Goal: Transaction & Acquisition: Book appointment/travel/reservation

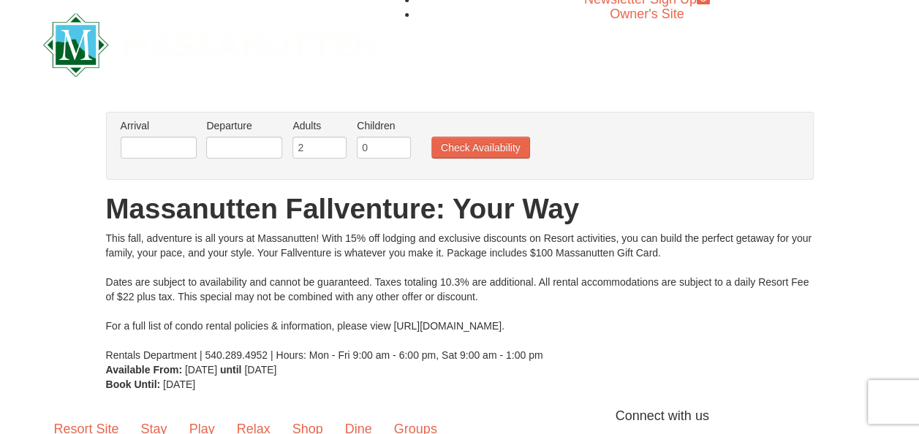
scroll to position [9, 0]
click at [477, 149] on button "Check Availability" at bounding box center [480, 147] width 99 height 22
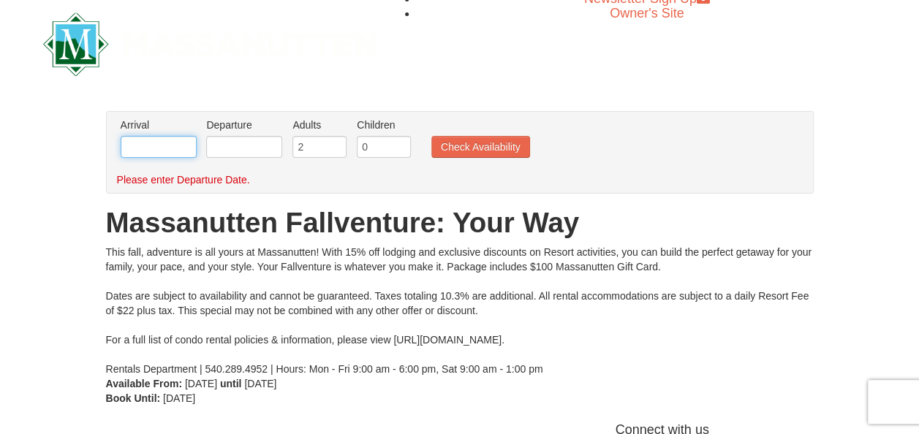
click at [165, 148] on input "text" at bounding box center [159, 147] width 76 height 22
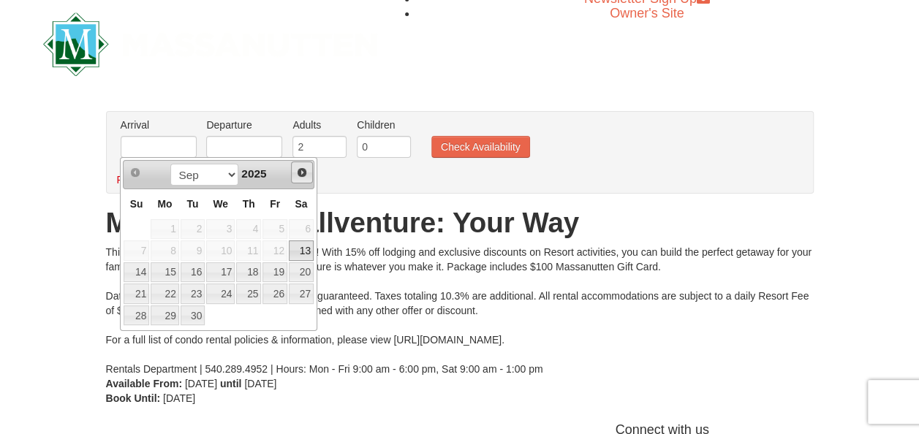
click at [306, 174] on span "Next" at bounding box center [302, 173] width 12 height 12
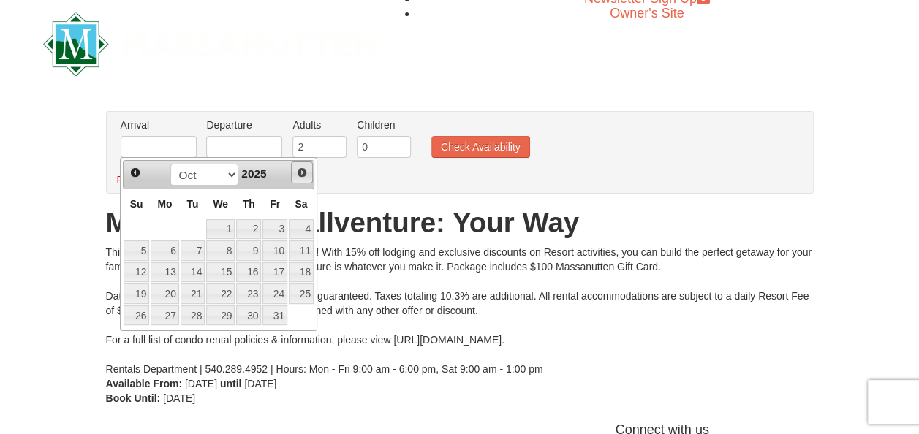
click at [306, 174] on span "Next" at bounding box center [302, 173] width 12 height 12
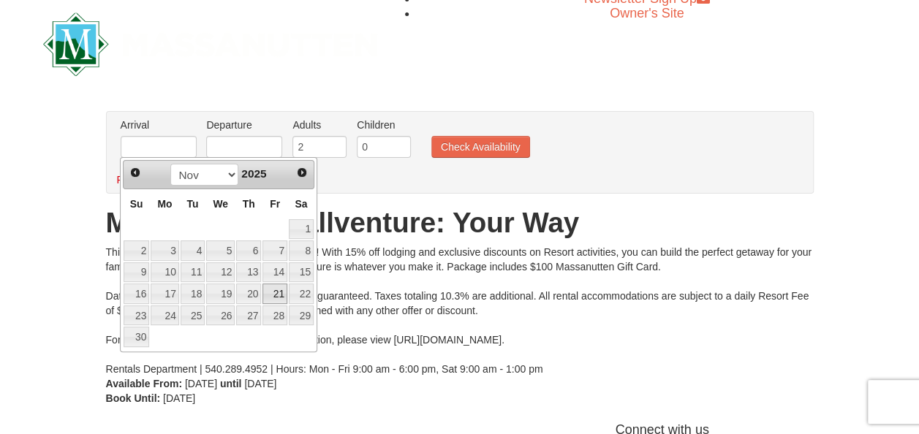
click at [282, 289] on link "21" at bounding box center [274, 294] width 25 height 20
type input "[DATE]"
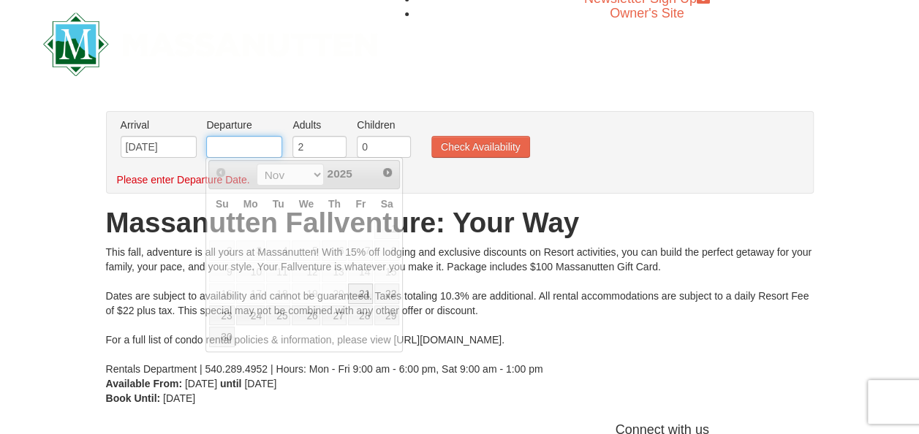
click at [265, 140] on input "text" at bounding box center [244, 147] width 76 height 22
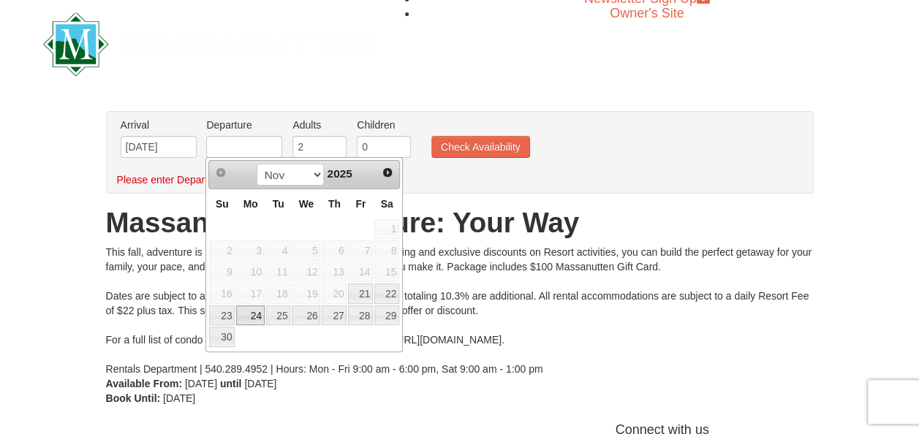
click at [260, 307] on link "24" at bounding box center [250, 316] width 28 height 20
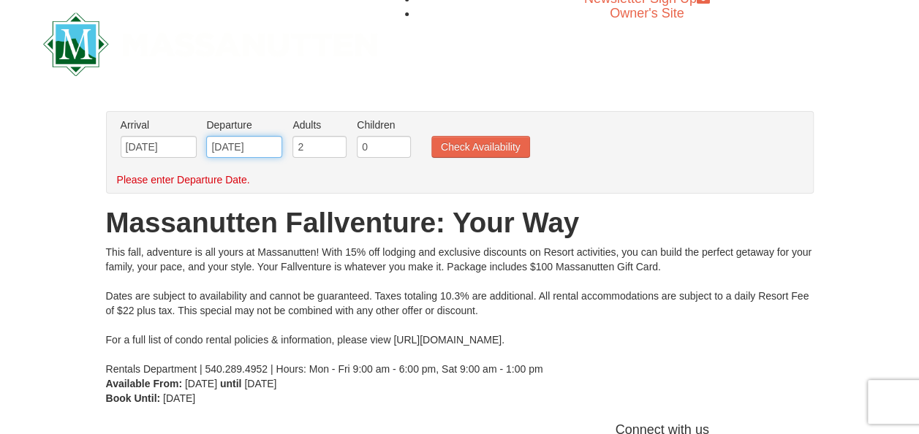
click at [232, 146] on input "[DATE]" at bounding box center [244, 147] width 76 height 22
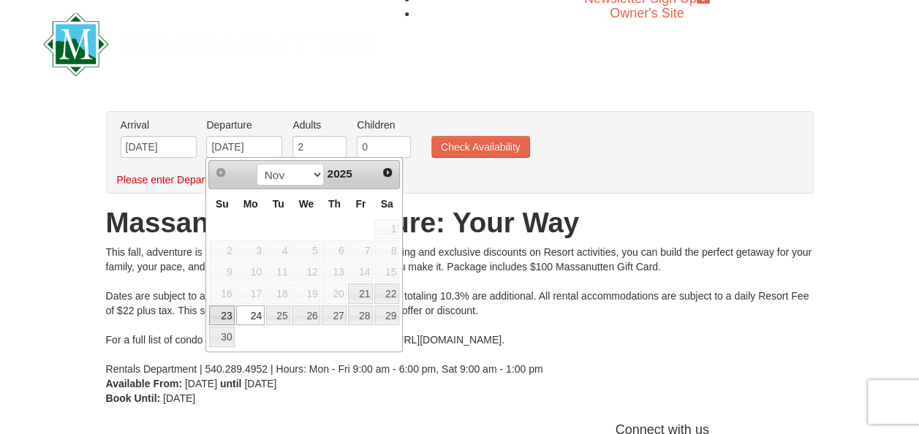
click at [224, 311] on link "23" at bounding box center [222, 316] width 26 height 20
type input "[DATE]"
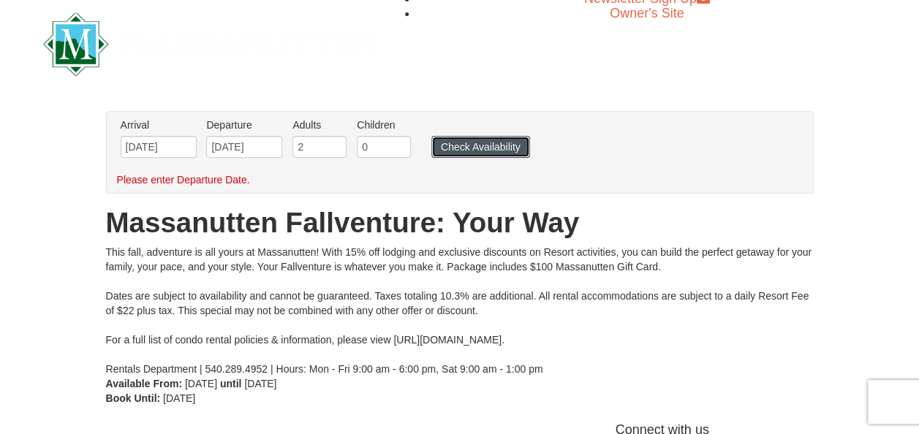
click at [472, 152] on button "Check Availability" at bounding box center [480, 147] width 99 height 22
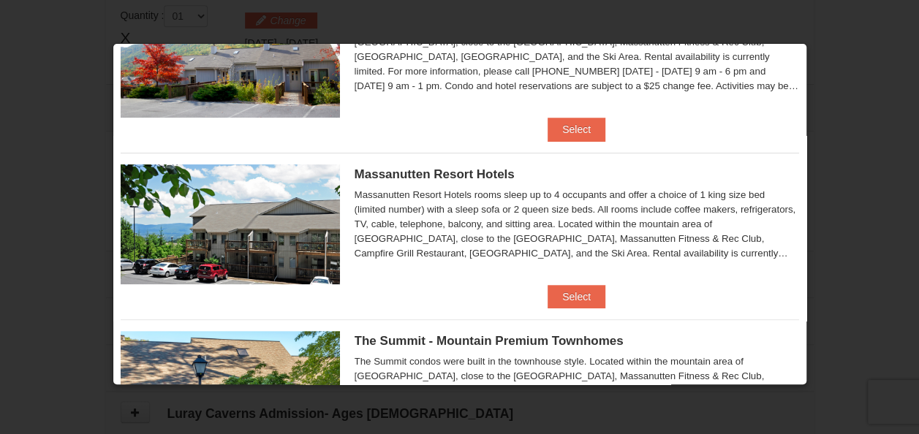
scroll to position [96, 0]
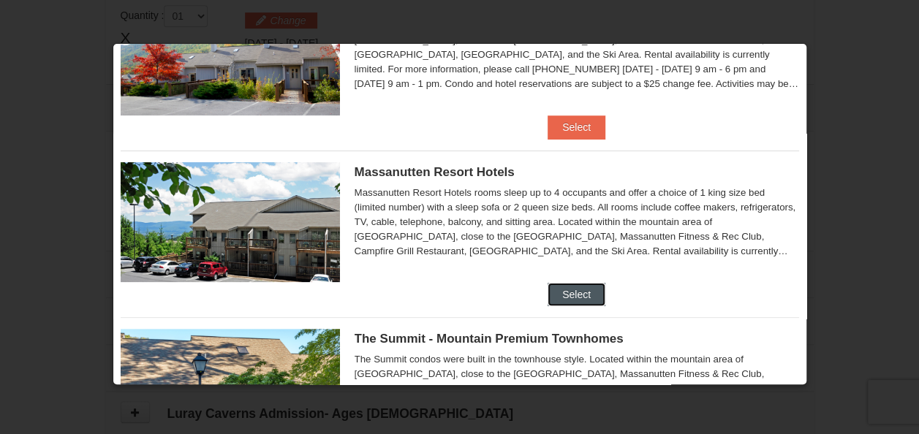
click at [571, 292] on button "Select" at bounding box center [577, 294] width 58 height 23
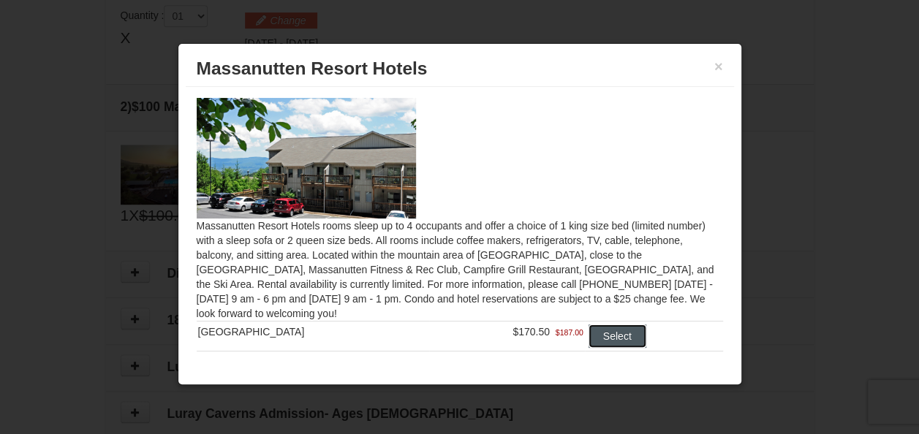
click at [610, 345] on button "Select" at bounding box center [617, 336] width 58 height 23
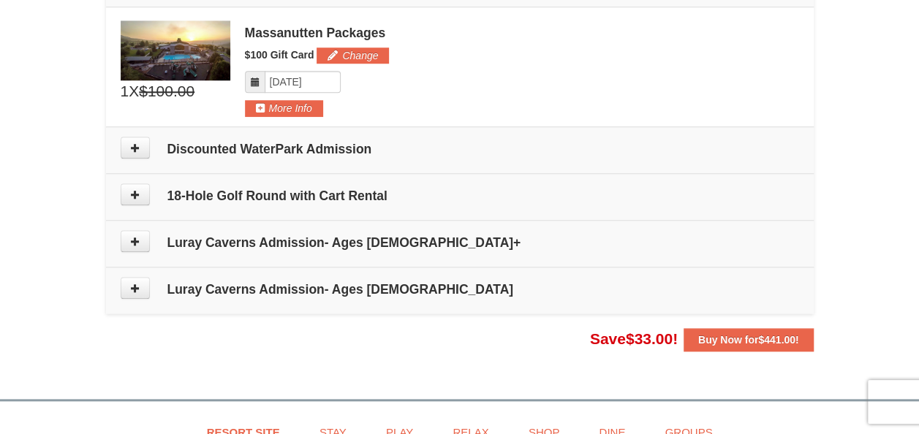
scroll to position [634, 0]
click at [357, 194] on h4 "18-Hole Golf Round with Cart Rental" at bounding box center [460, 195] width 678 height 15
click at [130, 189] on icon at bounding box center [135, 194] width 10 height 10
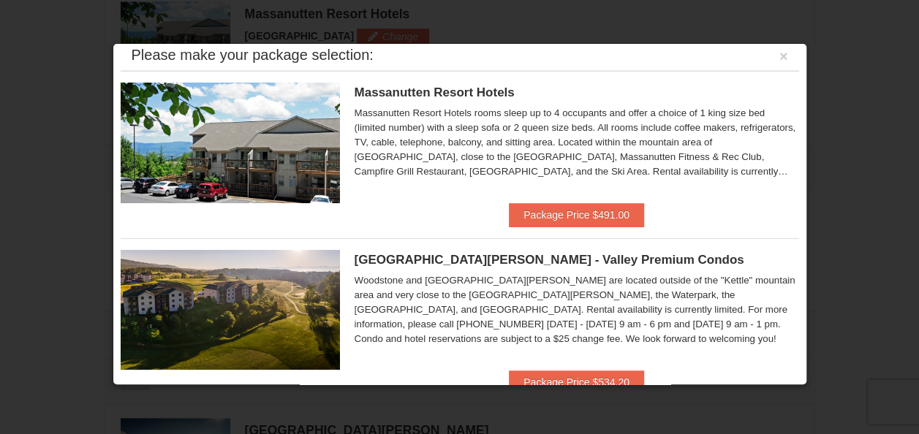
scroll to position [7, 0]
